Goal: Check status: Check status

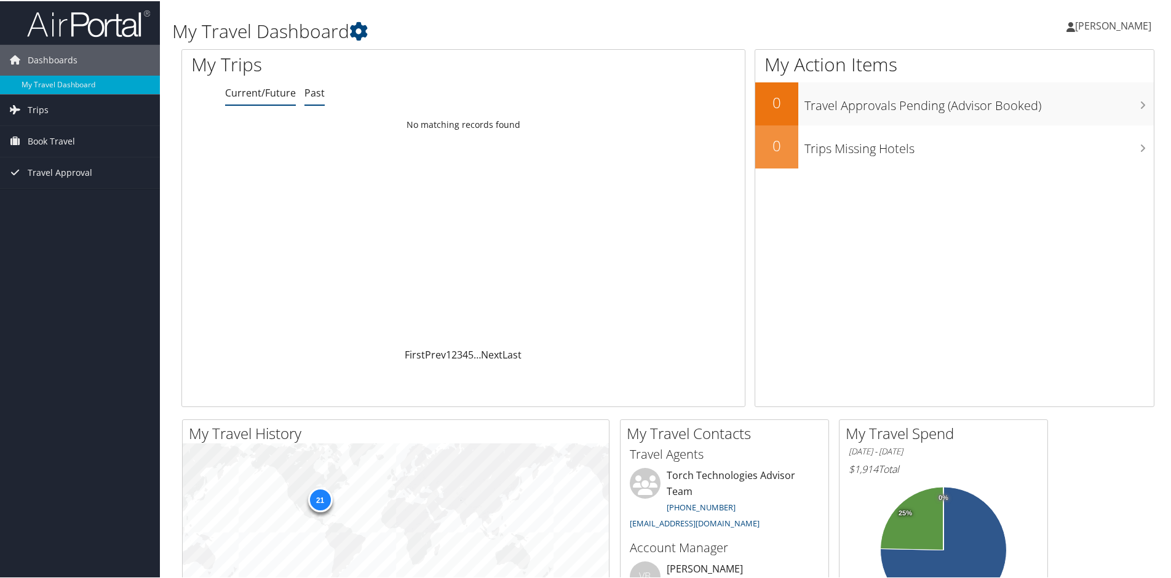
click at [306, 89] on link "Past" at bounding box center [315, 92] width 20 height 14
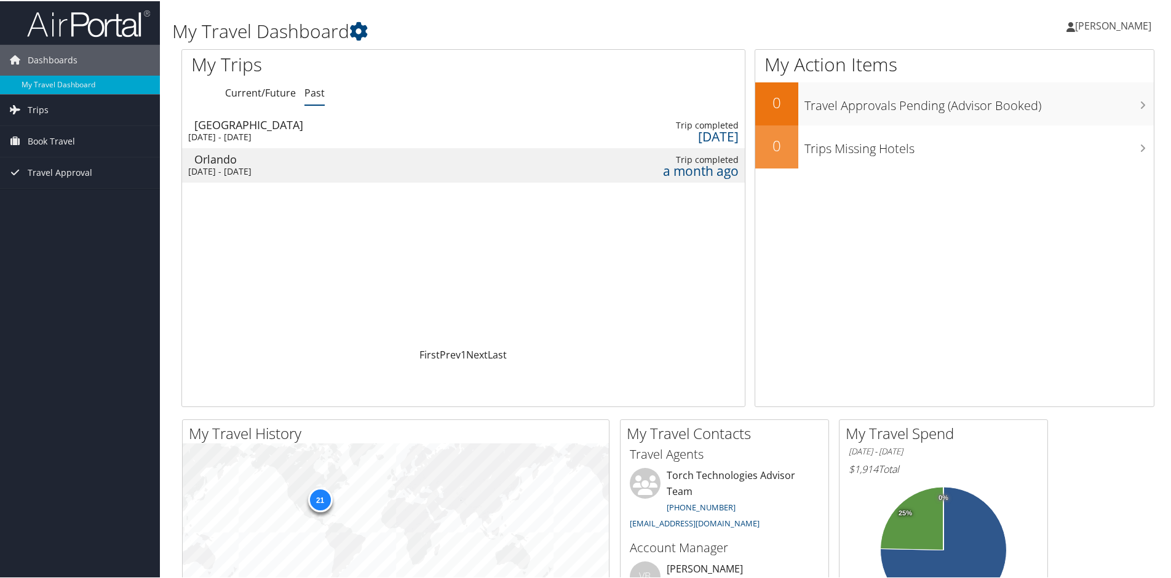
click at [263, 133] on div "[DATE] - [DATE]" at bounding box center [253, 135] width 131 height 11
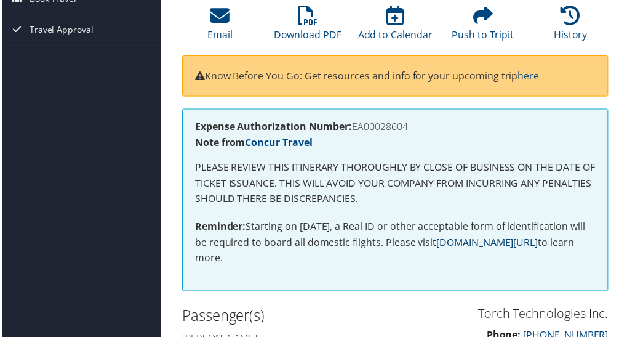
scroll to position [185, 0]
